Goal: Check status: Check status

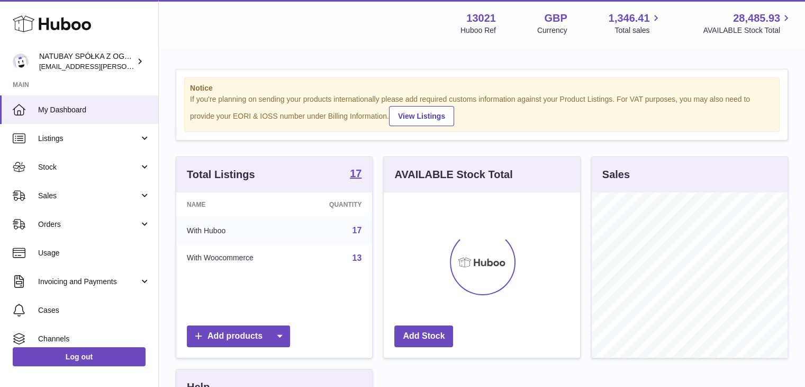
scroll to position [165, 196]
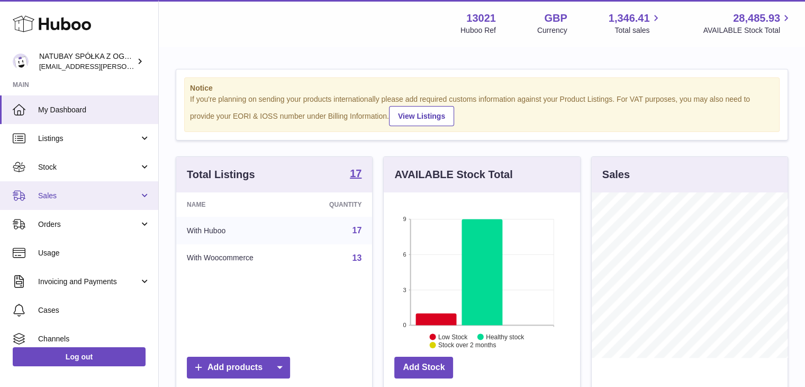
click at [110, 189] on link "Sales" at bounding box center [79, 195] width 158 height 29
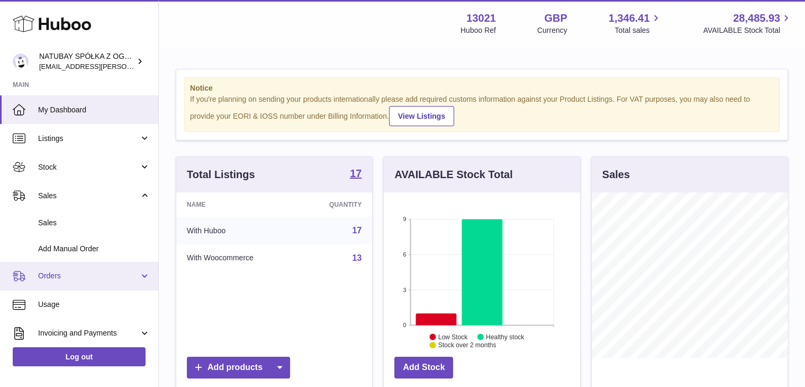
click at [92, 273] on span "Orders" at bounding box center [88, 276] width 101 height 10
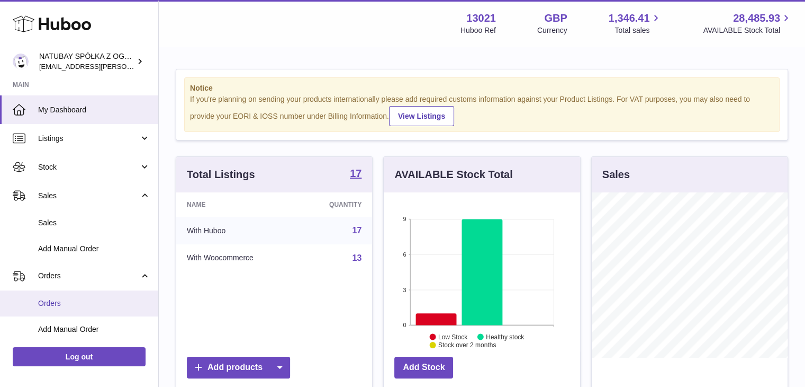
click at [87, 298] on span "Orders" at bounding box center [94, 303] width 112 height 10
click at [64, 305] on span "Orders" at bounding box center [94, 303] width 112 height 10
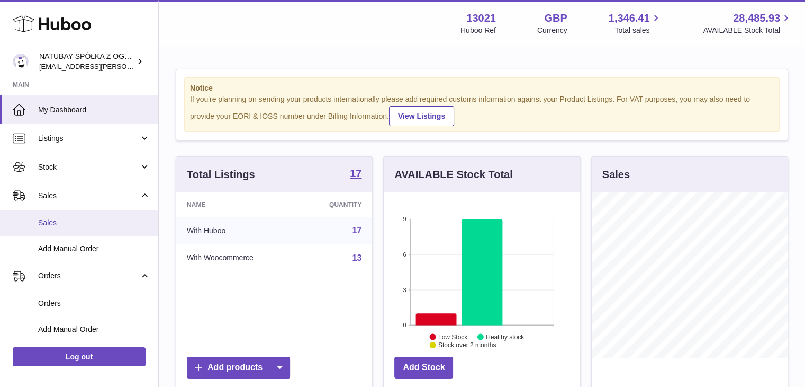
click at [95, 227] on span "Sales" at bounding box center [94, 223] width 112 height 10
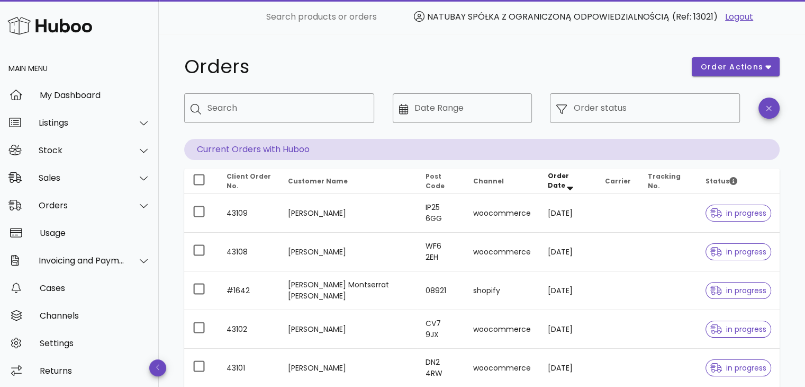
click at [49, 22] on img at bounding box center [49, 25] width 85 height 23
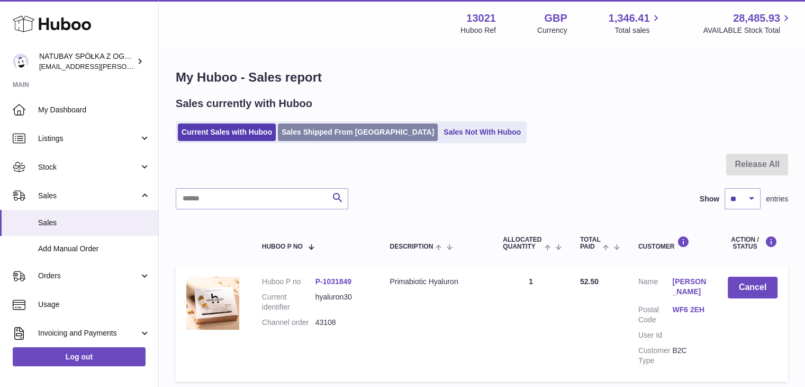
click at [353, 132] on link "Sales Shipped From Huboo" at bounding box center [358, 131] width 160 height 17
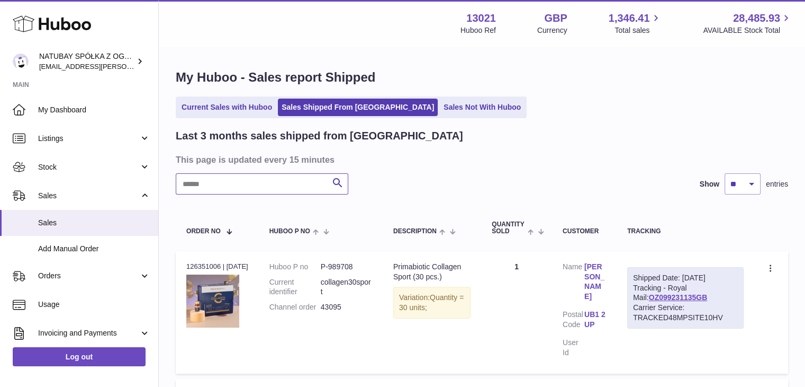
click at [275, 178] on input "text" at bounding box center [262, 183] width 173 height 21
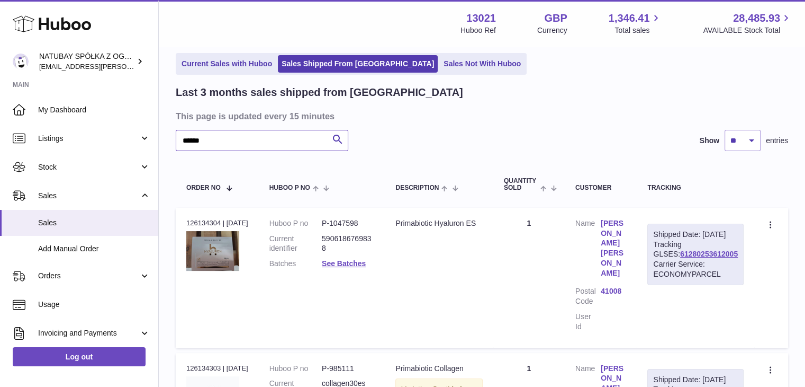
scroll to position [106, 0]
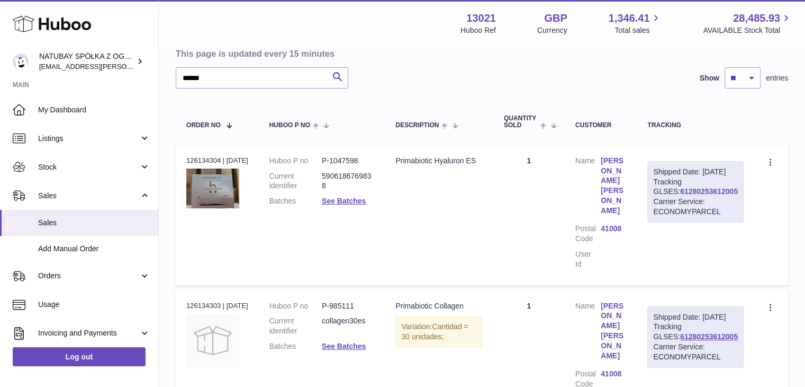
click at [714, 195] on link "61280253612005" at bounding box center [709, 191] width 58 height 8
click at [695, 332] on link "61280253612005" at bounding box center [709, 336] width 58 height 8
drag, startPoint x: 181, startPoint y: 75, endPoint x: 116, endPoint y: 74, distance: 65.1
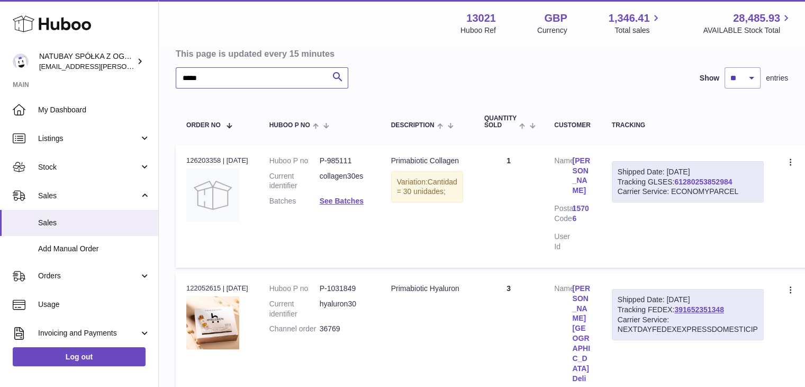
type input "*****"
click at [701, 184] on link "61280253852984" at bounding box center [704, 181] width 58 height 8
drag, startPoint x: 360, startPoint y: 157, endPoint x: 317, endPoint y: 161, distance: 43.6
click at [317, 161] on dl "Huboo P no P-985111 Current identifier collagen30es Batches See Batches" at bounding box center [320, 184] width 101 height 56
drag, startPoint x: 183, startPoint y: 160, endPoint x: 219, endPoint y: 160, distance: 36.0
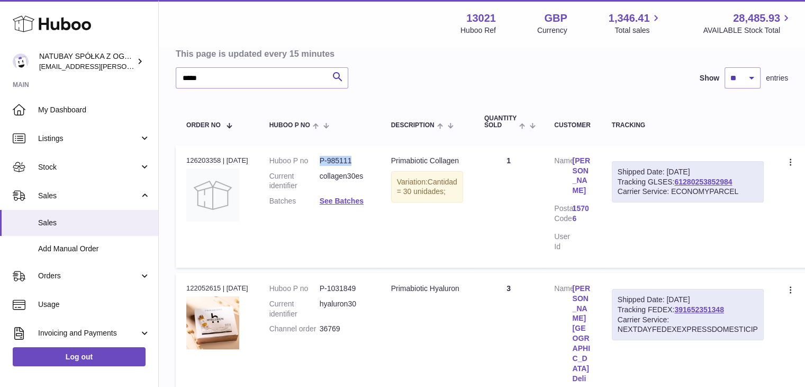
click at [219, 160] on td "Order no 126203358 | 9th Oct" at bounding box center [217, 206] width 83 height 122
copy div "126203358"
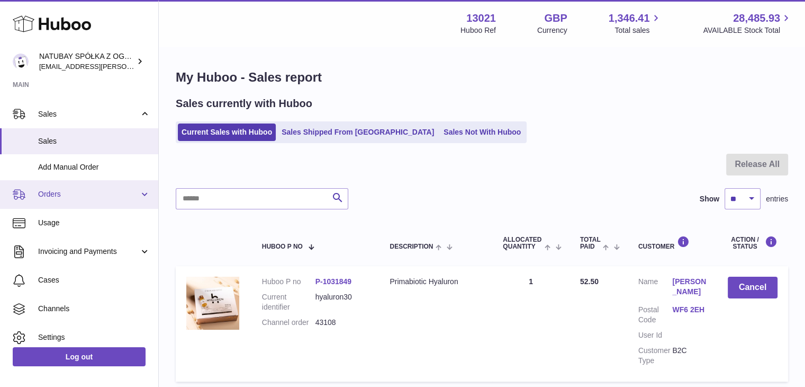
scroll to position [118, 0]
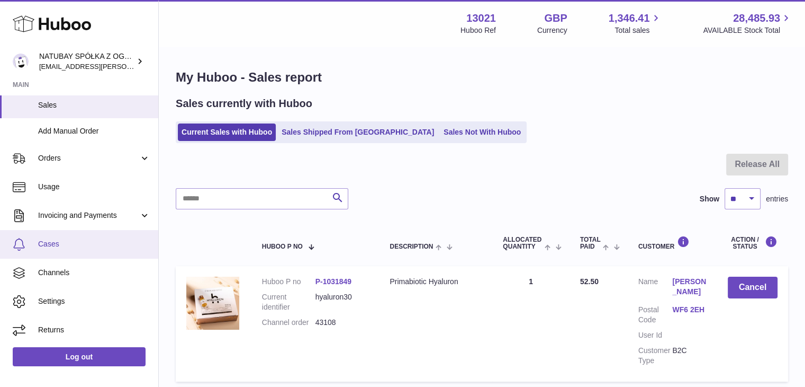
click at [81, 248] on span "Cases" at bounding box center [94, 244] width 112 height 10
